Goal: Information Seeking & Learning: Compare options

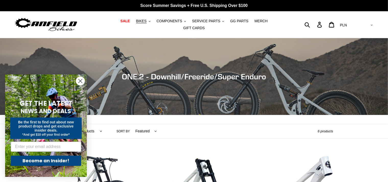
scroll to position [81, 0]
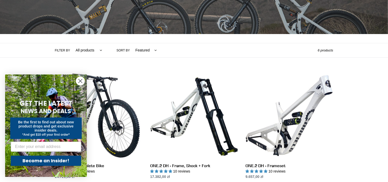
click at [79, 80] on circle "Close dialog" at bounding box center [80, 81] width 8 height 8
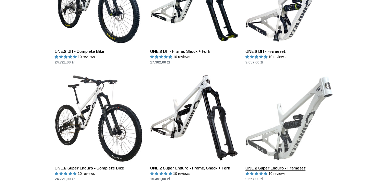
scroll to position [216, 0]
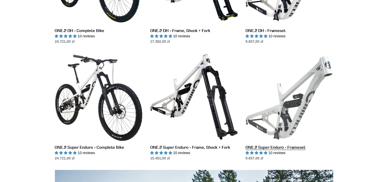
click at [295, 105] on link "ONE.2 Super Enduro - Frameset" at bounding box center [289, 106] width 88 height 107
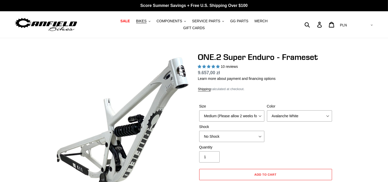
select select "highest-rating"
click at [258, 112] on select "Medium (Please allow 2 weeks for delivery) Large (Sold Out)" at bounding box center [231, 115] width 65 height 11
click at [267, 110] on select "Avalanche White Bentonite Grey" at bounding box center [299, 115] width 65 height 11
click option "Bentonite Grey" at bounding box center [0, 0] width 0 height 0
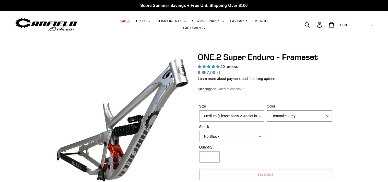
click at [267, 110] on select "Avalanche White Bentonite Grey" at bounding box center [299, 115] width 65 height 11
click option "Avalanche White" at bounding box center [0, 0] width 0 height 0
click at [267, 110] on select "Avalanche White Bentonite Grey" at bounding box center [299, 115] width 65 height 11
click option "Avalanche White" at bounding box center [0, 0] width 0 height 0
click at [267, 110] on select "Avalanche White Bentonite Grey" at bounding box center [299, 115] width 65 height 11
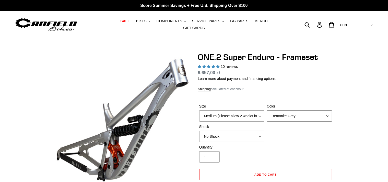
click option "Bentonite Grey" at bounding box center [0, 0] width 0 height 0
click at [267, 110] on select "Avalanche White Bentonite Grey" at bounding box center [299, 115] width 65 height 11
select select "Avalanche White"
click option "Avalanche White" at bounding box center [0, 0] width 0 height 0
click at [199, 110] on select "Medium (Please allow 2 weeks for delivery) Large (Sold Out)" at bounding box center [231, 115] width 65 height 11
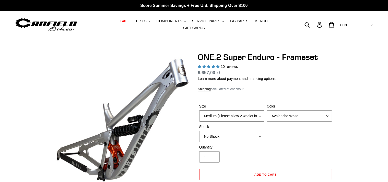
click option "Medium (Please allow 2 weeks for delivery)" at bounding box center [0, 0] width 0 height 0
click at [199, 130] on select "No Shock RockShox Vivid Coil" at bounding box center [231, 135] width 65 height 11
select select "RockShox Vivid Coil"
click option "RockShox Vivid Coil" at bounding box center [0, 0] width 0 height 0
click at [171, 23] on span "COMPONENTS" at bounding box center [170, 21] width 26 height 4
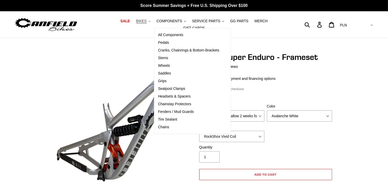
click at [138, 24] on button "BIKES .cls-1{fill:#231f20}" at bounding box center [143, 21] width 19 height 7
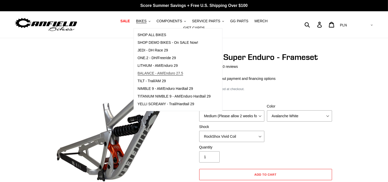
click at [147, 75] on span "BALANCE - AM/Enduro 27.5" at bounding box center [160, 73] width 45 height 4
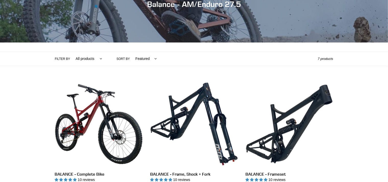
scroll to position [108, 0]
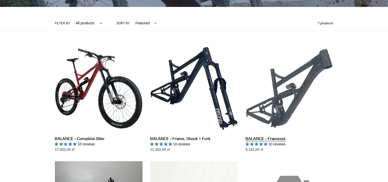
click at [279, 93] on link "BALANCE - Frameset" at bounding box center [289, 97] width 88 height 107
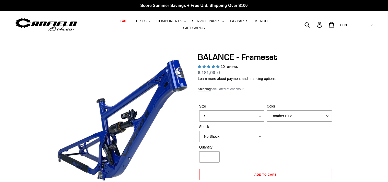
select select "M"
click option "M" at bounding box center [0, 0] width 0 height 0
select select "highest-rating"
click at [267, 110] on select "Bomber Blue Goat's Blood Stealth Black" at bounding box center [299, 115] width 65 height 11
click option "Goat's Blood" at bounding box center [0, 0] width 0 height 0
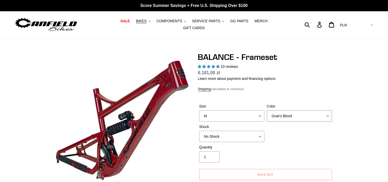
click at [267, 110] on select "Bomber Blue Goat's Blood Stealth Black" at bounding box center [299, 115] width 65 height 11
select select "Stealth Black"
click option "Stealth Black" at bounding box center [0, 0] width 0 height 0
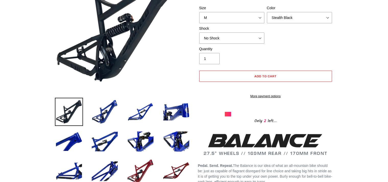
scroll to position [54, 0]
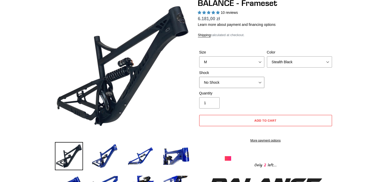
click at [199, 77] on select "No Shock Cane Creek Kitsuma Air Öhlins TTX2 Air EXT Storia V3-S" at bounding box center [231, 82] width 65 height 11
click option "EXT Storia V3-S" at bounding box center [0, 0] width 0 height 0
click at [199, 77] on select "No Shock Cane Creek Kitsuma Air Öhlins TTX2 Air EXT Storia V3-S" at bounding box center [231, 82] width 65 height 11
select select "No Shock"
click option "No Shock" at bounding box center [0, 0] width 0 height 0
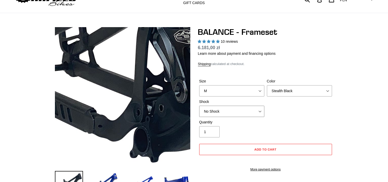
scroll to position [0, 0]
